Goal: Task Accomplishment & Management: Manage account settings

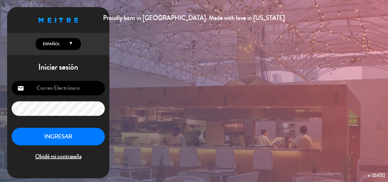
type input "[EMAIL_ADDRESS][DOMAIN_NAME]"
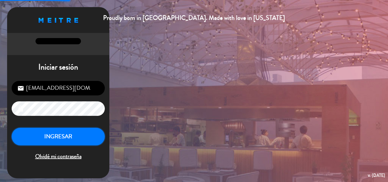
click at [75, 139] on button "INGRESAR" at bounding box center [58, 137] width 93 height 18
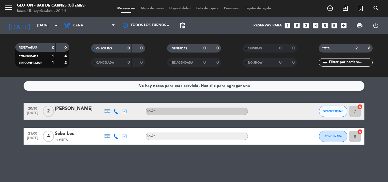
click at [121, 153] on div "No hay notas para este servicio. Haz clic para agregar una 20:30 [DATE] 2 [PERS…" at bounding box center [194, 129] width 388 height 105
click at [65, 106] on div "[PERSON_NAME]" at bounding box center [79, 108] width 48 height 7
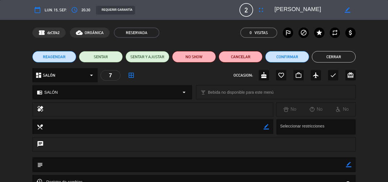
click at [325, 57] on button "Cerrar" at bounding box center [334, 56] width 44 height 11
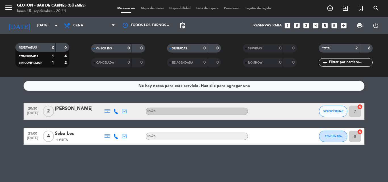
click at [49, 33] on div "[DATE] [DATE] arrow_drop_down" at bounding box center [32, 25] width 57 height 17
click at [49, 29] on input "[DATE]" at bounding box center [58, 26] width 48 height 10
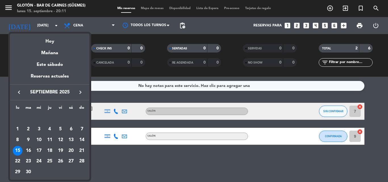
click at [28, 152] on div "16" at bounding box center [29, 151] width 10 height 10
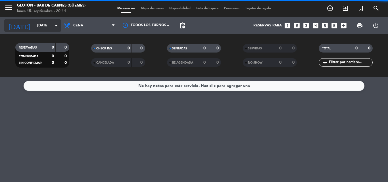
click at [44, 25] on input "[DATE]" at bounding box center [58, 26] width 48 height 10
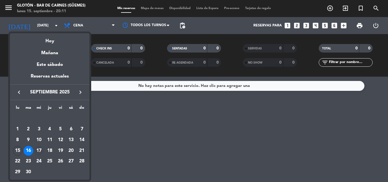
click at [40, 148] on div "17" at bounding box center [39, 151] width 10 height 10
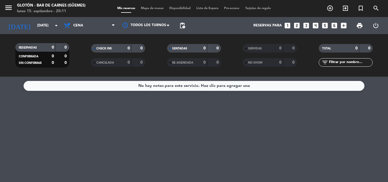
type input "[DATE]"
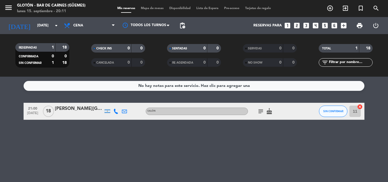
click at [260, 115] on div "subject cake" at bounding box center [273, 111] width 51 height 17
click at [260, 110] on icon "subject" at bounding box center [260, 111] width 7 height 7
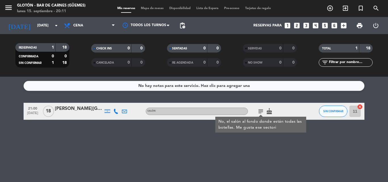
click at [271, 111] on icon "cake" at bounding box center [269, 111] width 7 height 7
